Goal: Task Accomplishment & Management: Manage account settings

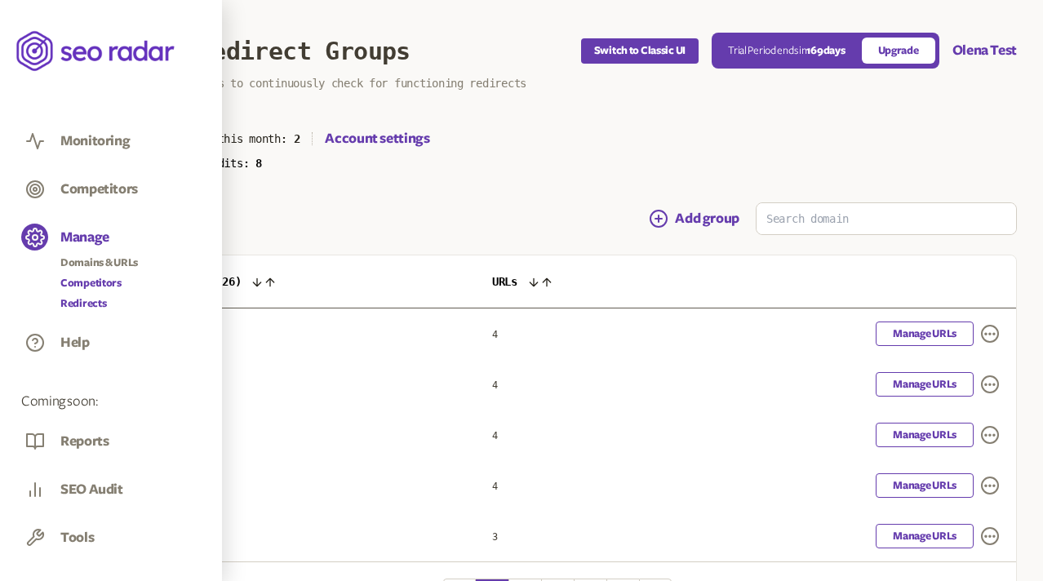
click at [80, 283] on link "Competitors" at bounding box center [99, 283] width 78 height 16
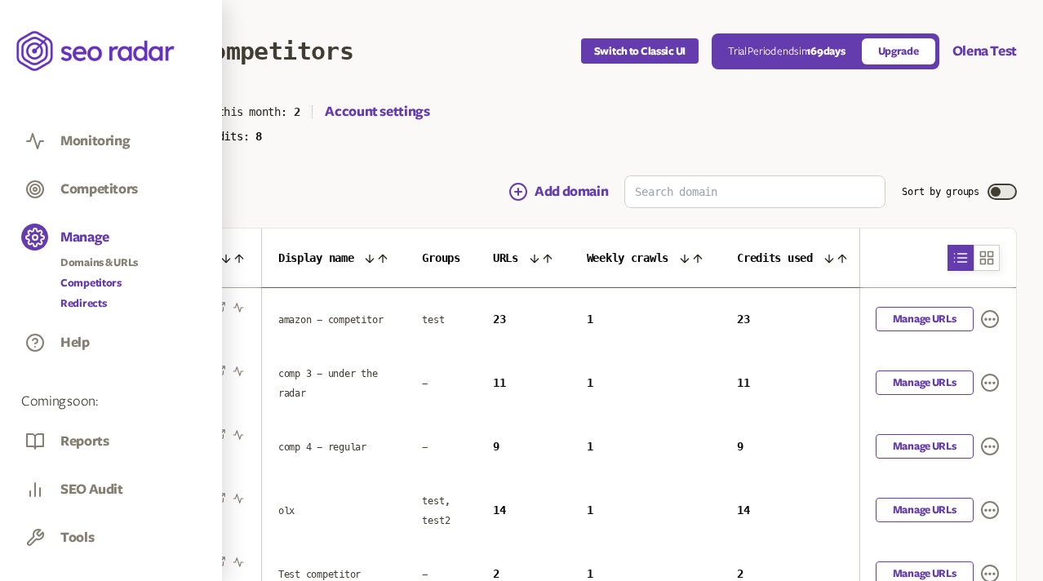
click at [80, 304] on link "Redirects" at bounding box center [99, 303] width 78 height 16
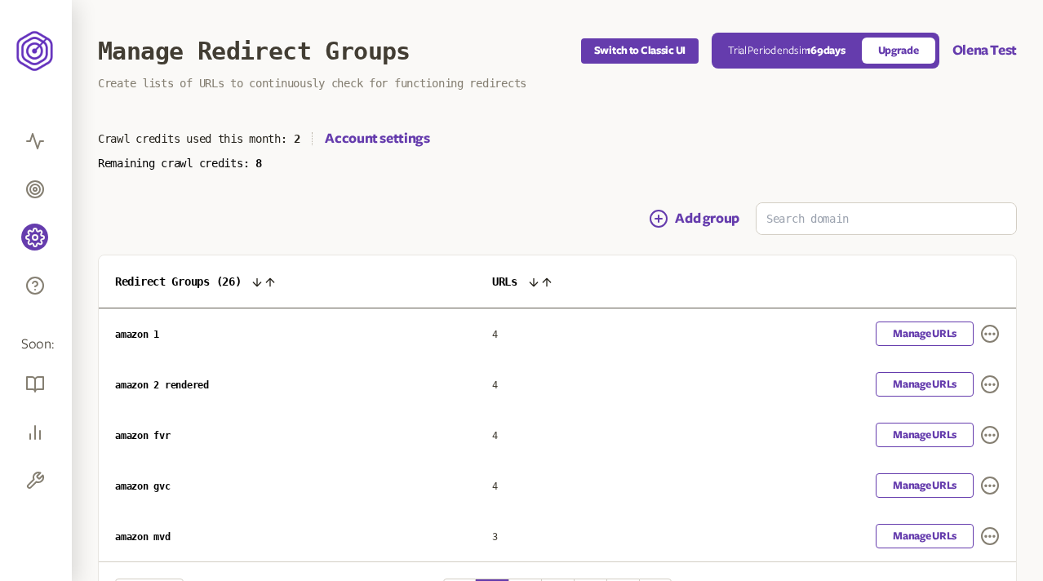
scroll to position [113, 0]
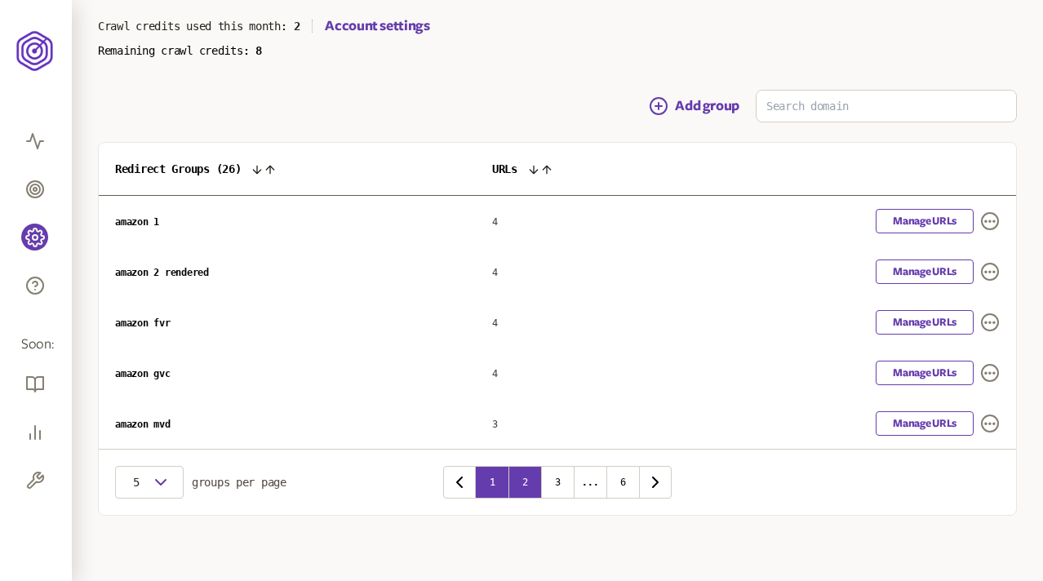
click at [532, 479] on button "2" at bounding box center [524, 482] width 33 height 33
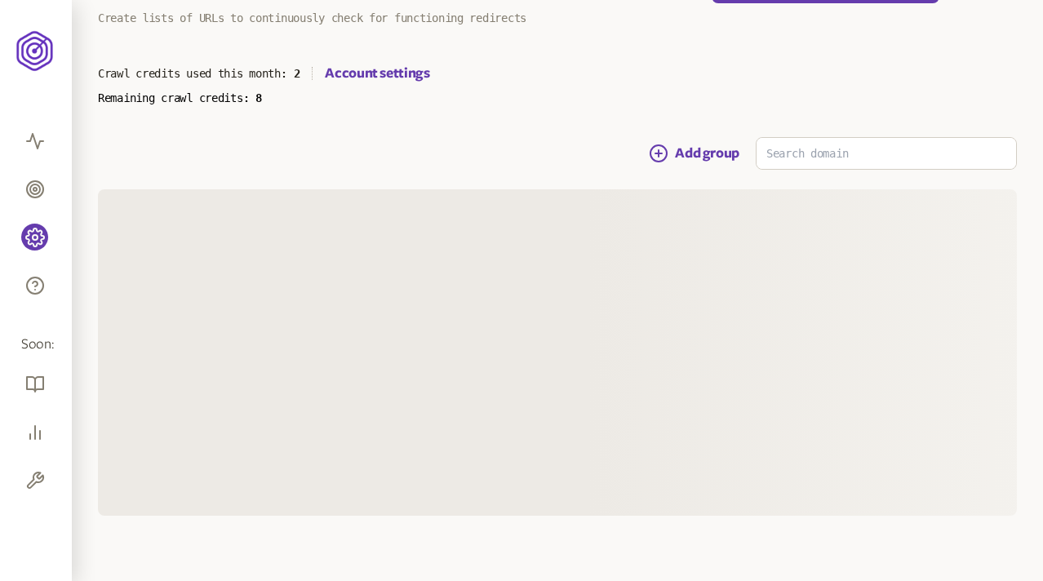
scroll to position [113, 0]
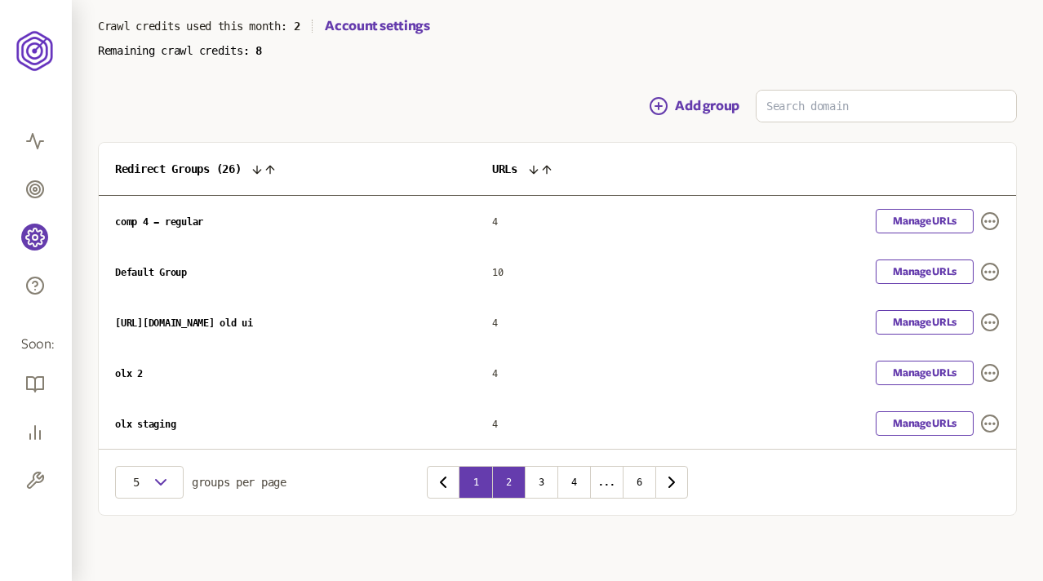
click at [475, 486] on button "1" at bounding box center [475, 482] width 33 height 33
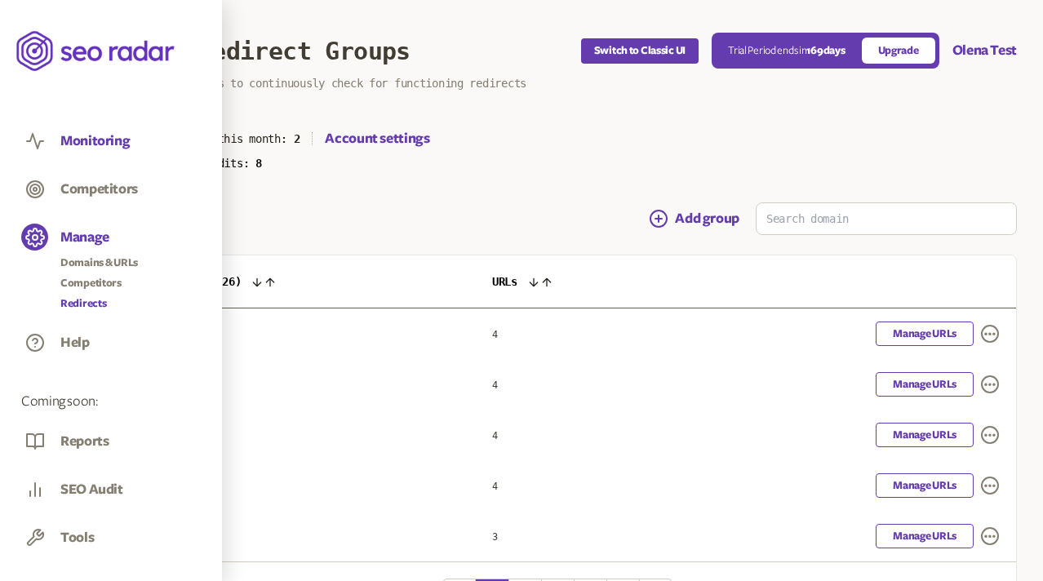
click at [84, 142] on button "Monitoring" at bounding box center [94, 141] width 69 height 18
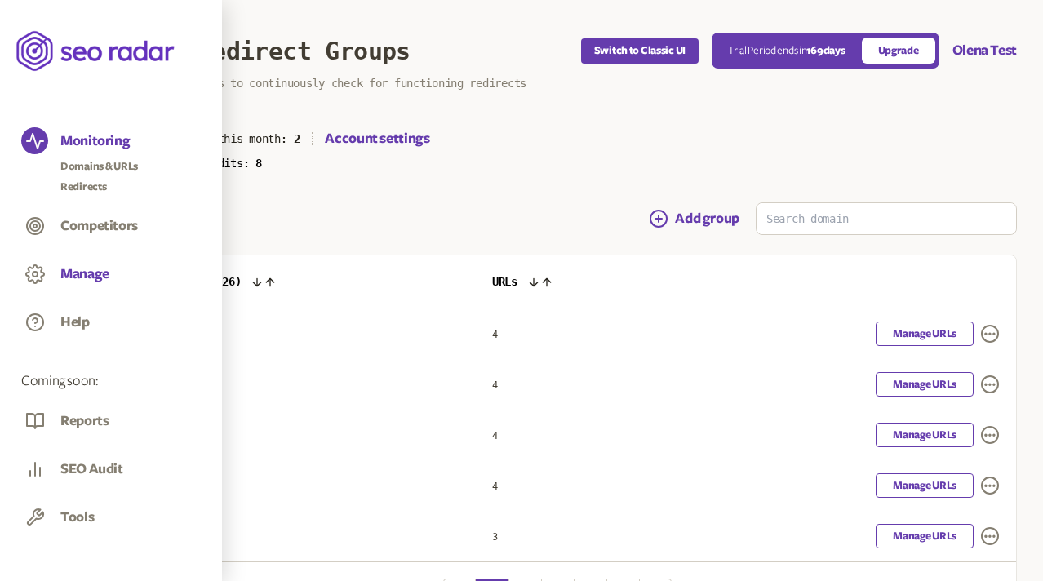
click at [88, 269] on button "Manage" at bounding box center [84, 274] width 49 height 18
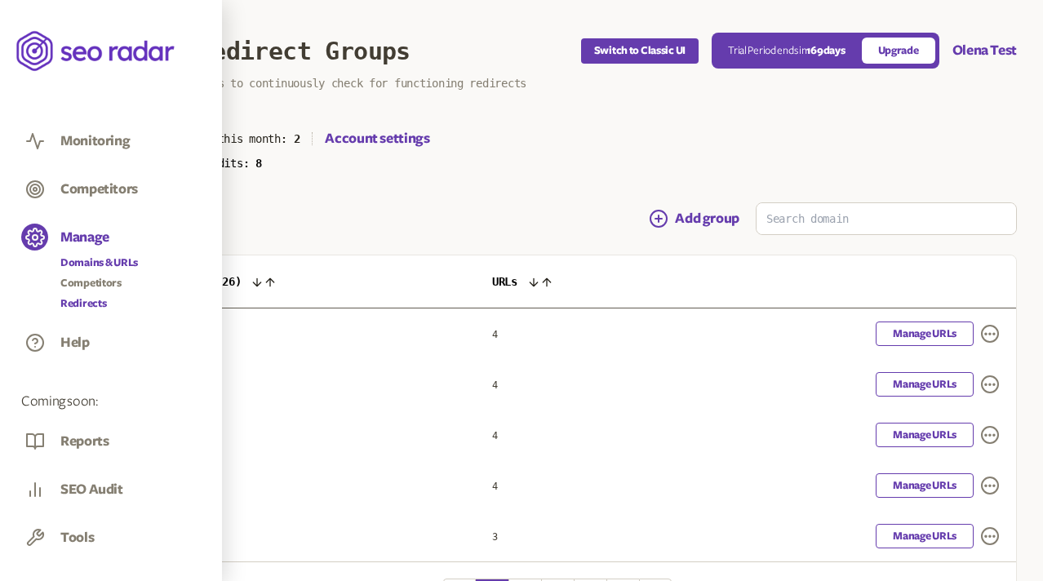
click at [86, 264] on link "Domains & URLs" at bounding box center [99, 263] width 78 height 16
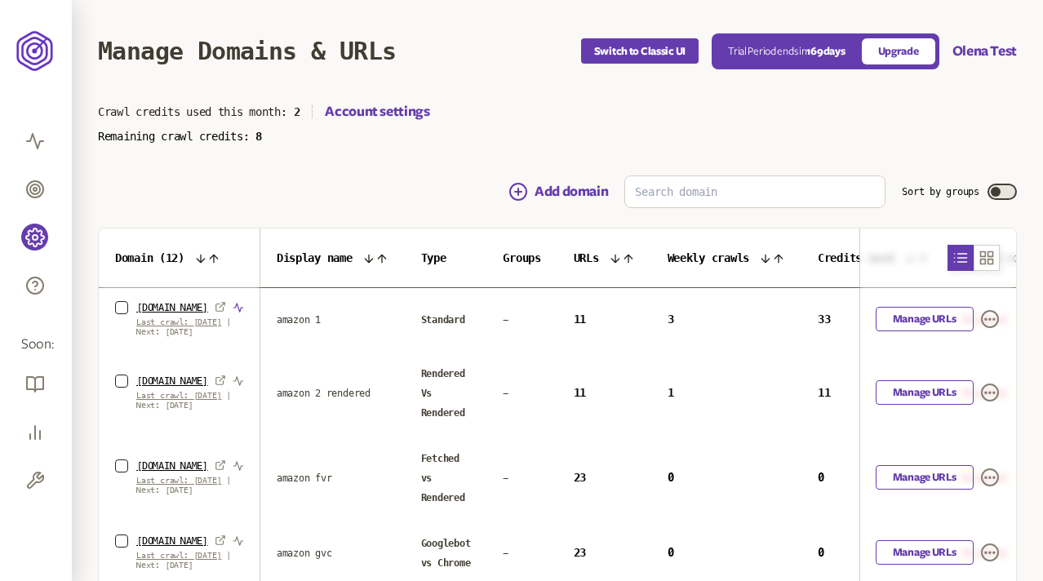
click at [233, 306] on icon "button" at bounding box center [238, 307] width 11 height 11
click at [153, 304] on link "[DOMAIN_NAME]" at bounding box center [172, 307] width 72 height 13
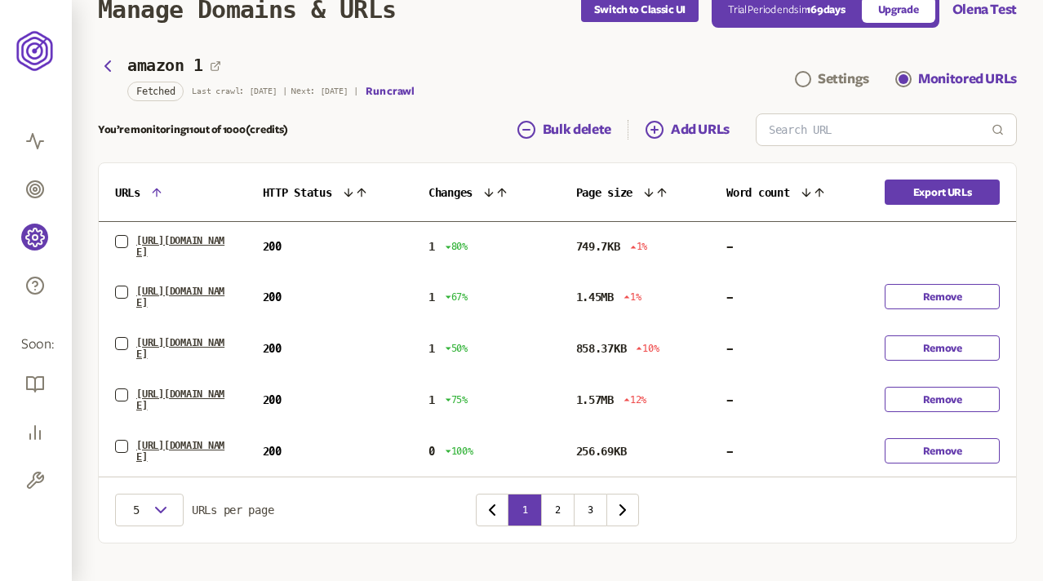
scroll to position [64, 0]
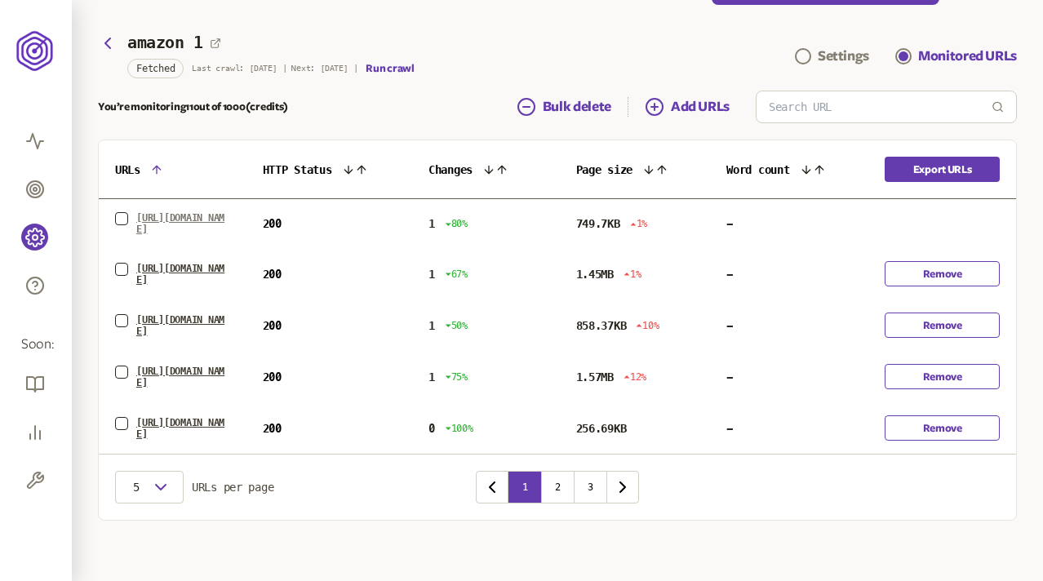
click at [176, 215] on link "[URL][DOMAIN_NAME]" at bounding box center [183, 223] width 94 height 23
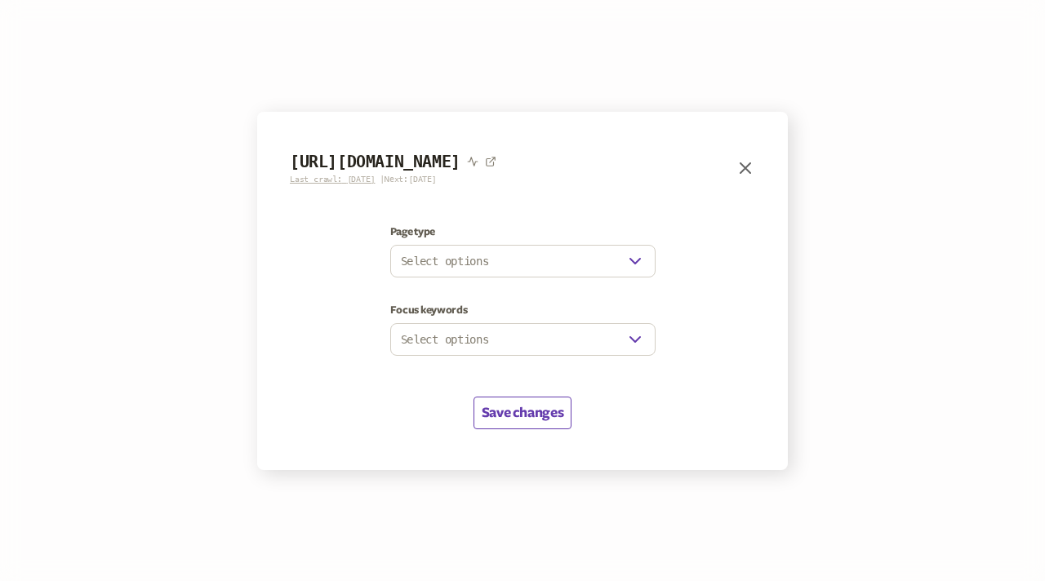
click at [748, 170] on icon "button" at bounding box center [745, 168] width 10 height 10
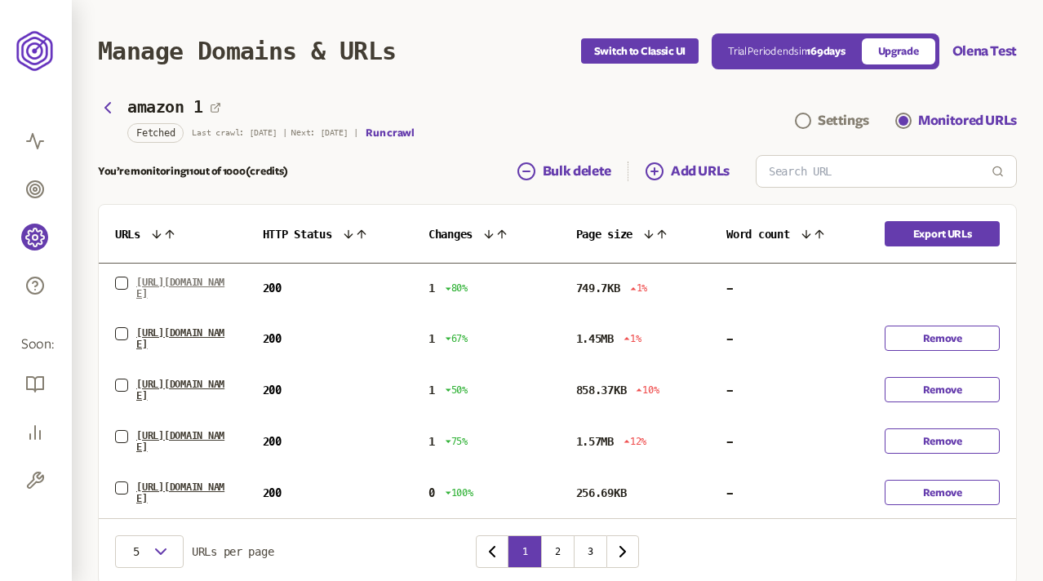
click at [150, 287] on link "[URL][DOMAIN_NAME]" at bounding box center [183, 288] width 94 height 23
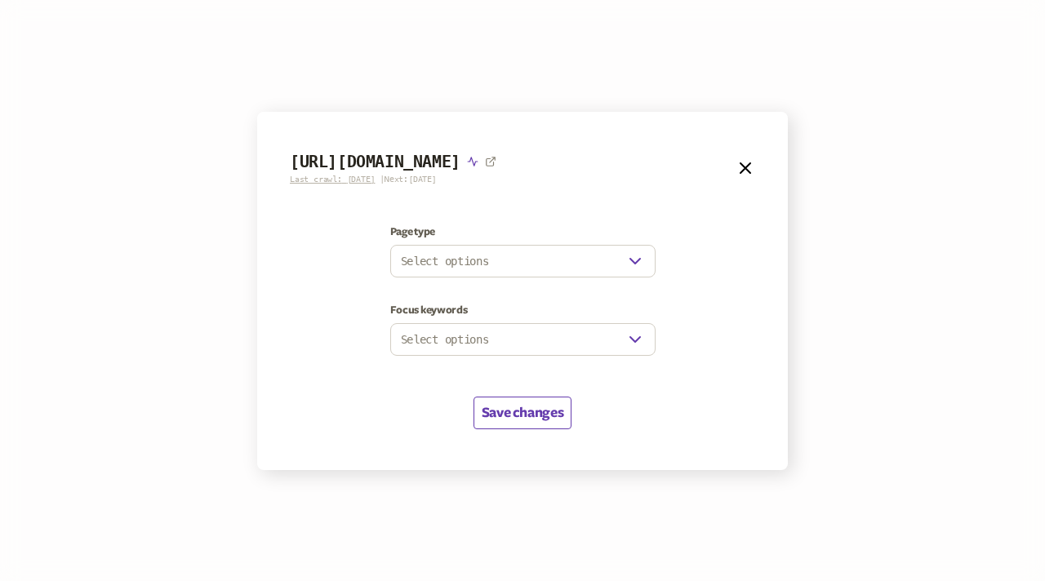
click at [478, 161] on icon "button" at bounding box center [472, 161] width 11 height 11
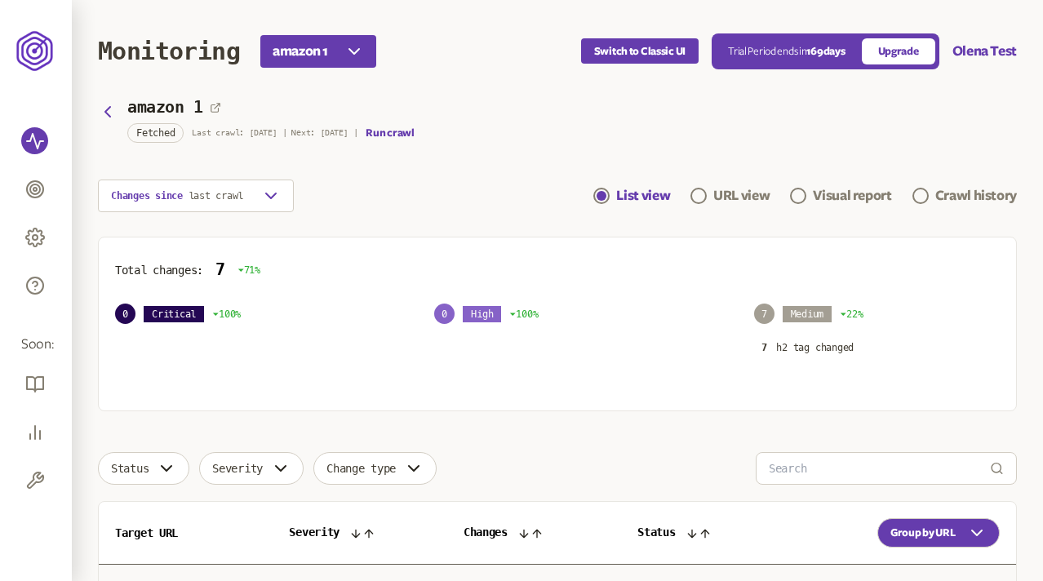
click at [393, 186] on div "Changes since last crawl List view URL view Visual report Crawl history" at bounding box center [557, 196] width 919 height 33
